Goal: Find specific page/section: Find specific page/section

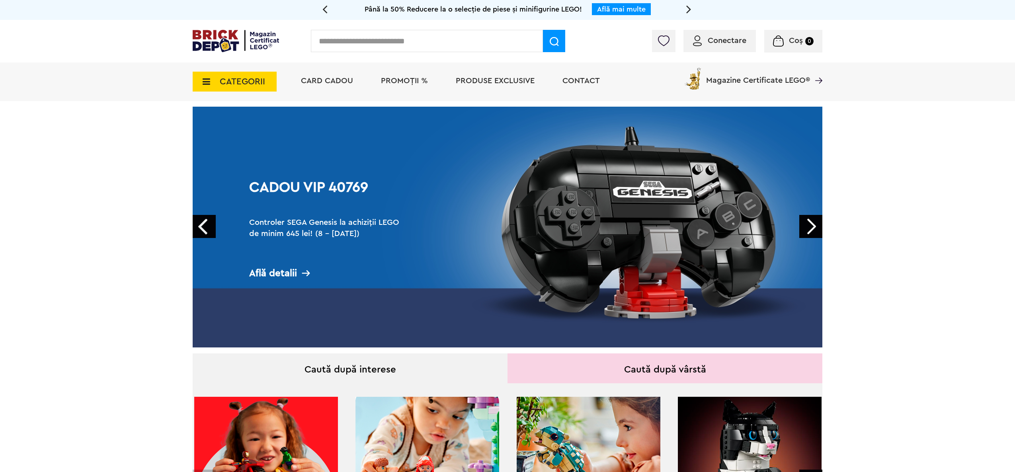
click at [225, 77] on span "CATEGORII" at bounding box center [242, 81] width 45 height 9
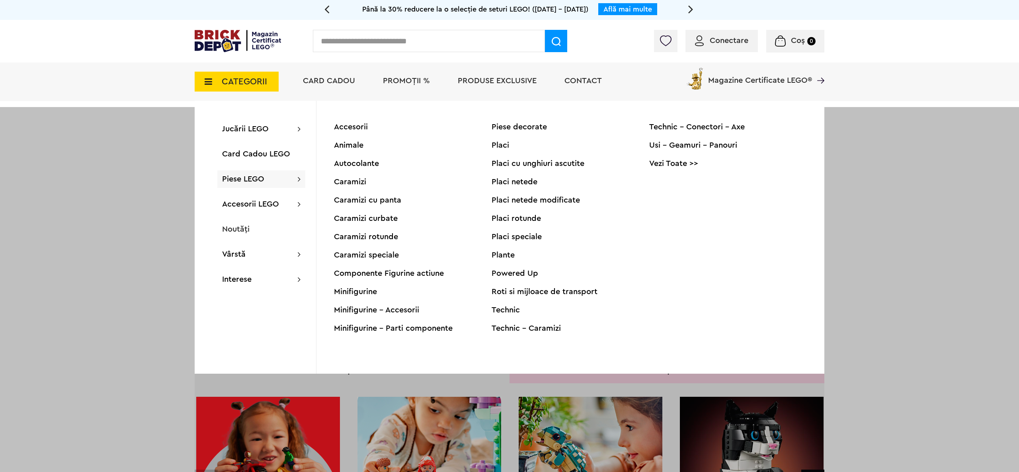
click at [268, 180] on div "Piese LEGO Accesorii Animale Autocolante Caramizi Caramizi cu panta Caramizi cu…" at bounding box center [261, 179] width 88 height 18
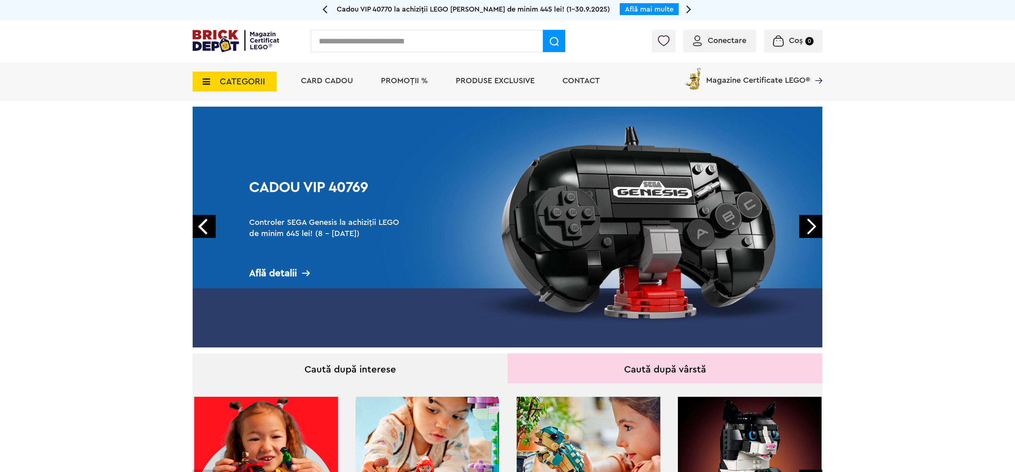
click at [273, 80] on span "CATEGORII" at bounding box center [235, 82] width 84 height 20
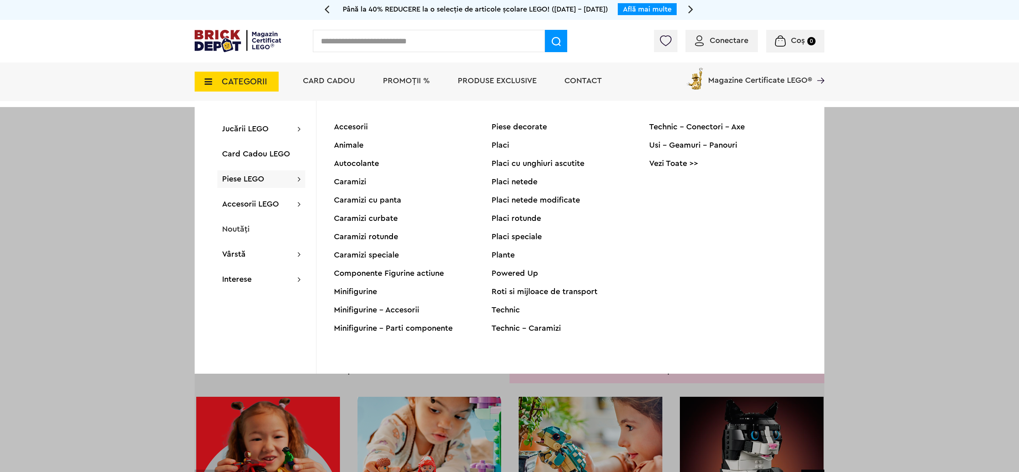
click at [240, 183] on span "Piese LEGO" at bounding box center [243, 179] width 42 height 8
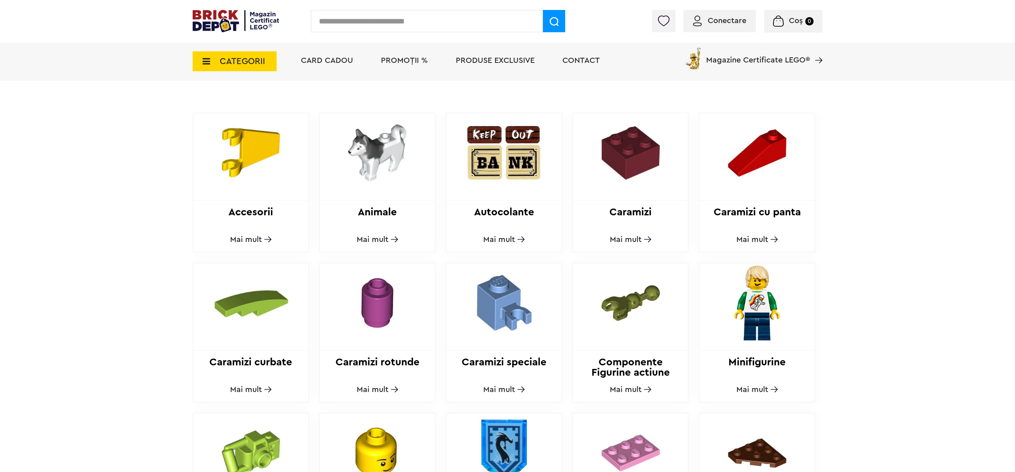
scroll to position [478, 0]
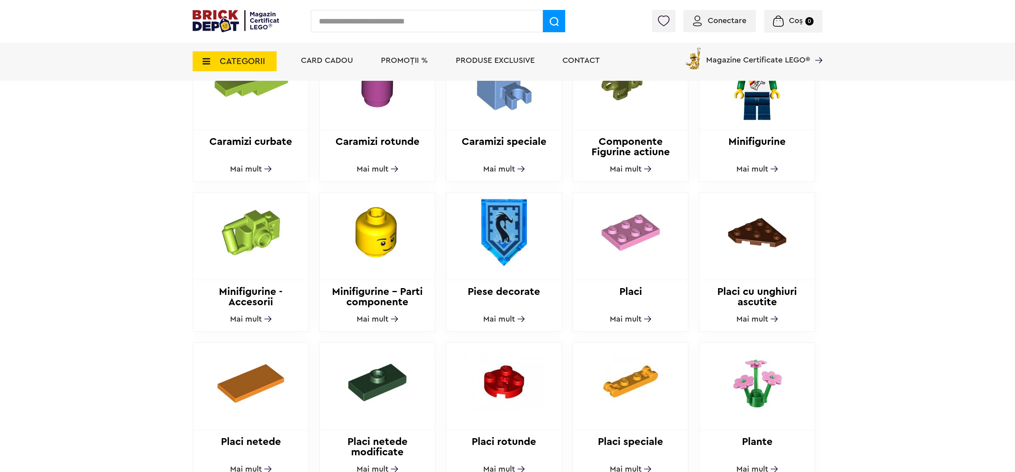
click at [623, 230] on img at bounding box center [630, 232] width 108 height 79
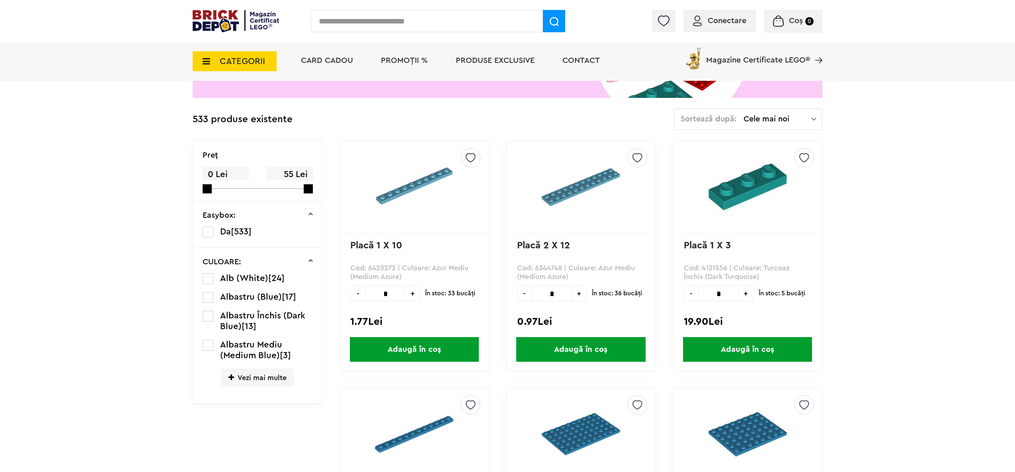
scroll to position [159, 0]
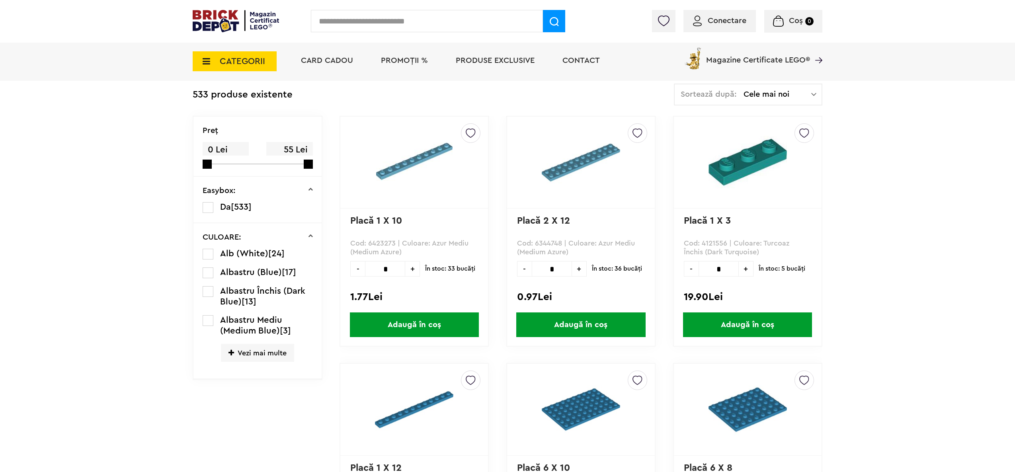
click at [257, 358] on span "Vezi mai multe" at bounding box center [257, 353] width 73 height 18
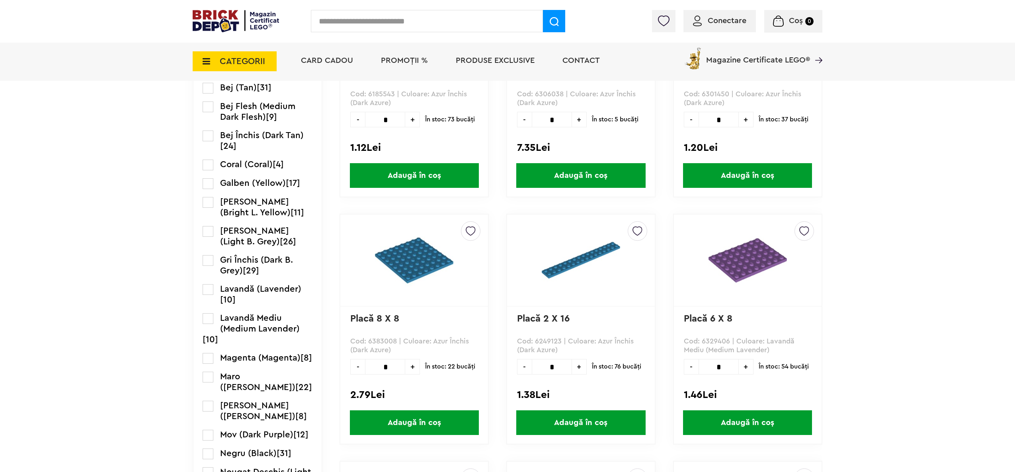
scroll to position [557, 0]
